Goal: Transaction & Acquisition: Purchase product/service

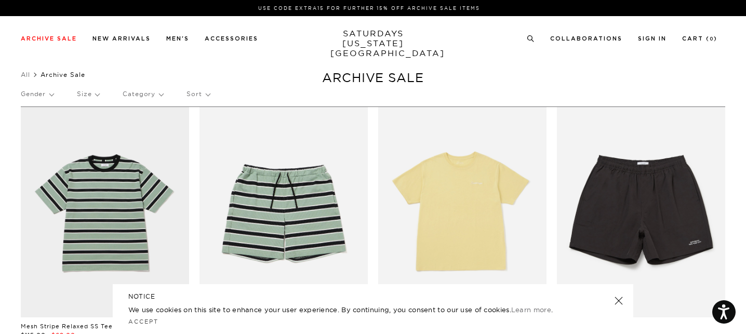
click at [55, 98] on div "Gender Size Category Sort" at bounding box center [373, 94] width 705 height 24
click at [41, 93] on p "Gender" at bounding box center [37, 94] width 33 height 24
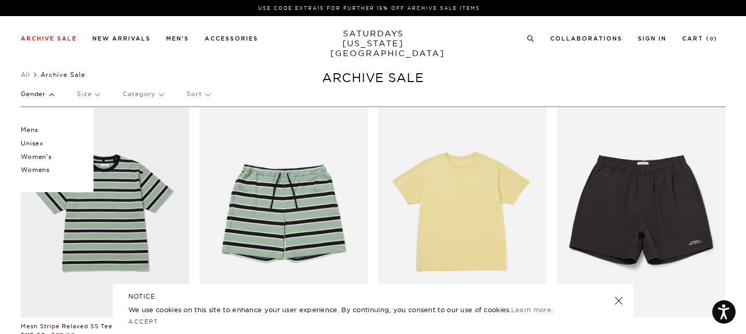
click at [38, 128] on p "Mens" at bounding box center [52, 130] width 62 height 14
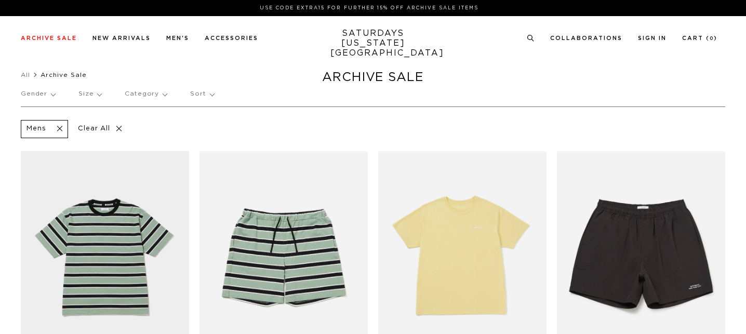
click at [98, 94] on p "Size" at bounding box center [89, 94] width 23 height 24
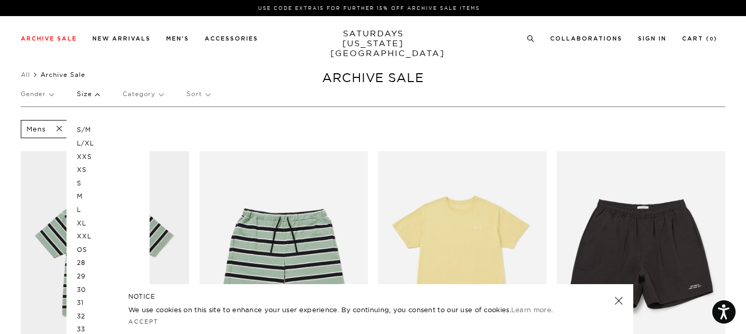
click at [154, 101] on p "Category" at bounding box center [143, 94] width 41 height 24
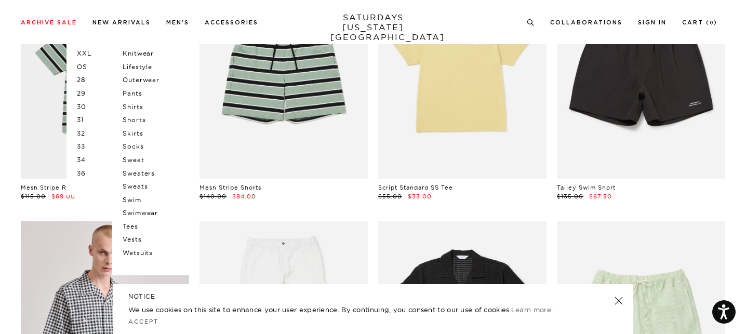
scroll to position [208, 0]
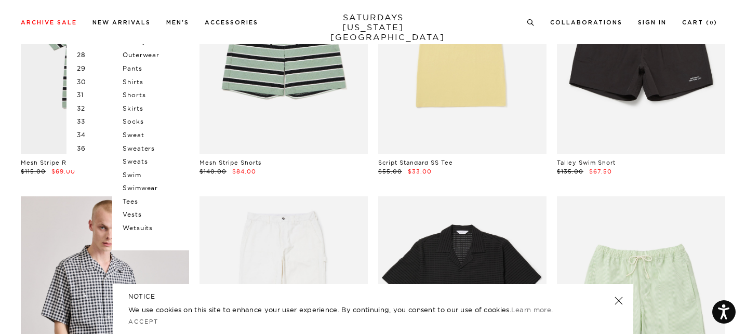
click at [138, 106] on p "Skirts" at bounding box center [154, 109] width 62 height 14
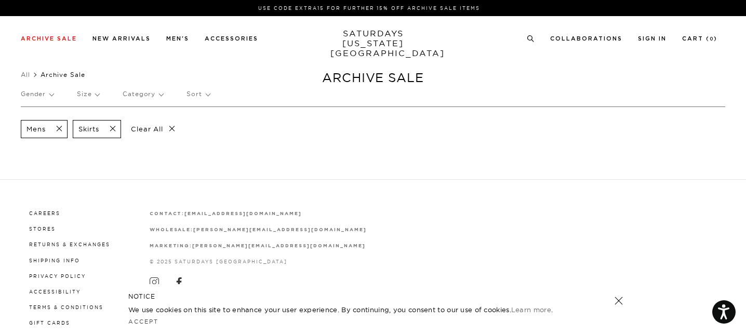
click at [114, 127] on span at bounding box center [110, 129] width 22 height 10
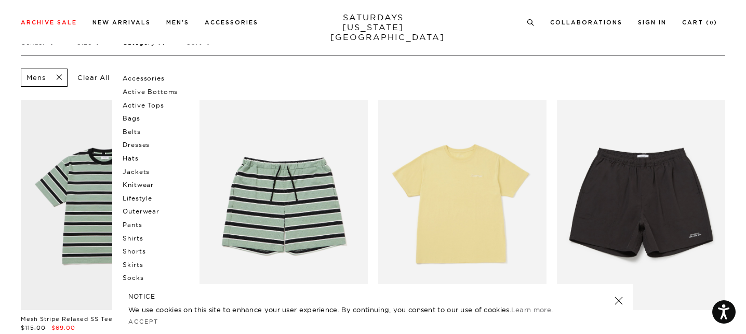
scroll to position [52, 0]
click at [127, 234] on p "Shirts" at bounding box center [154, 238] width 62 height 14
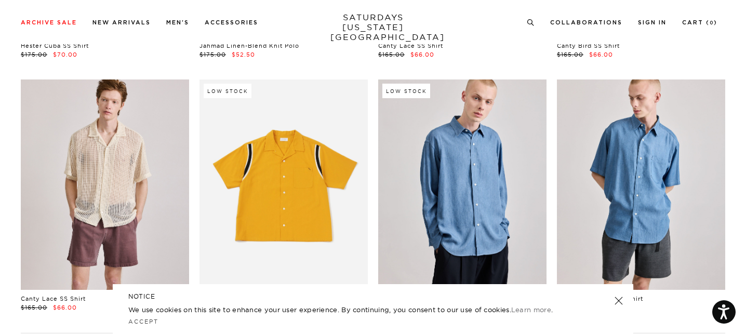
scroll to position [676, 0]
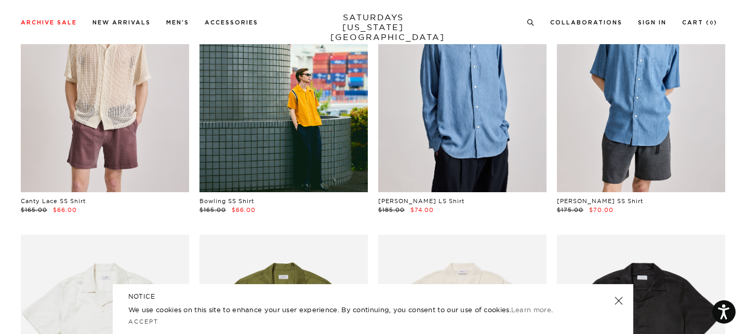
click at [621, 300] on link at bounding box center [619, 301] width 15 height 15
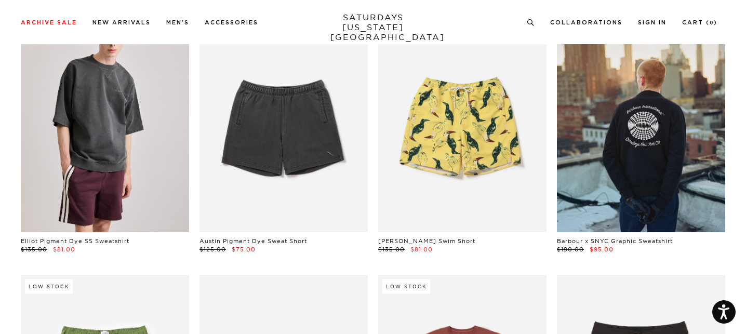
scroll to position [0, 0]
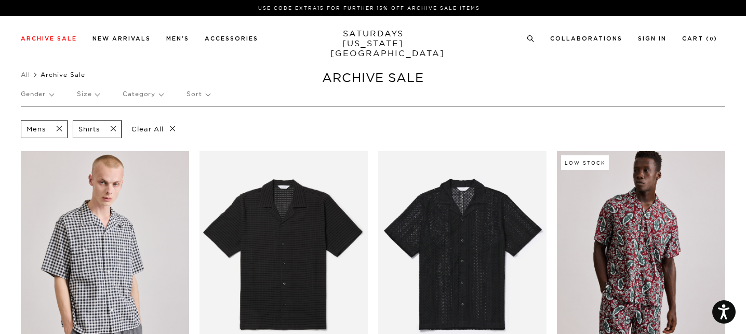
click at [95, 93] on p "Size" at bounding box center [88, 94] width 22 height 24
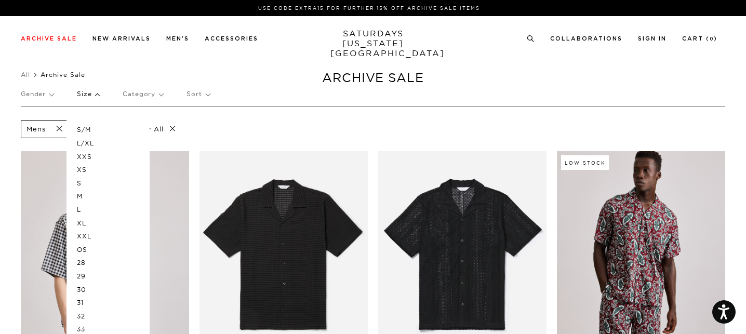
click at [93, 180] on p "S" at bounding box center [108, 184] width 62 height 14
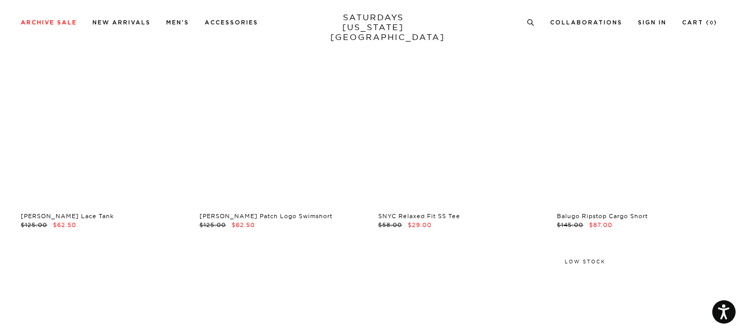
scroll to position [3015, 0]
